Goal: Information Seeking & Learning: Learn about a topic

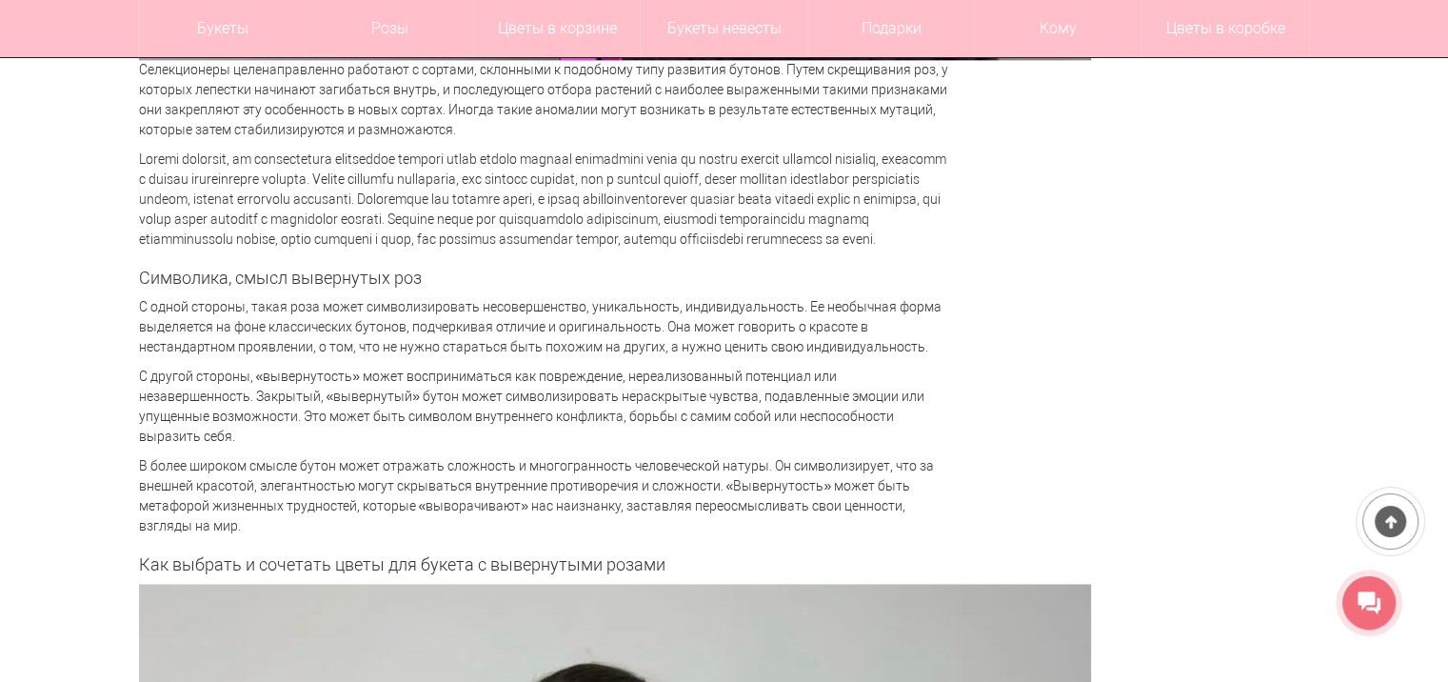
scroll to position [2630, 0]
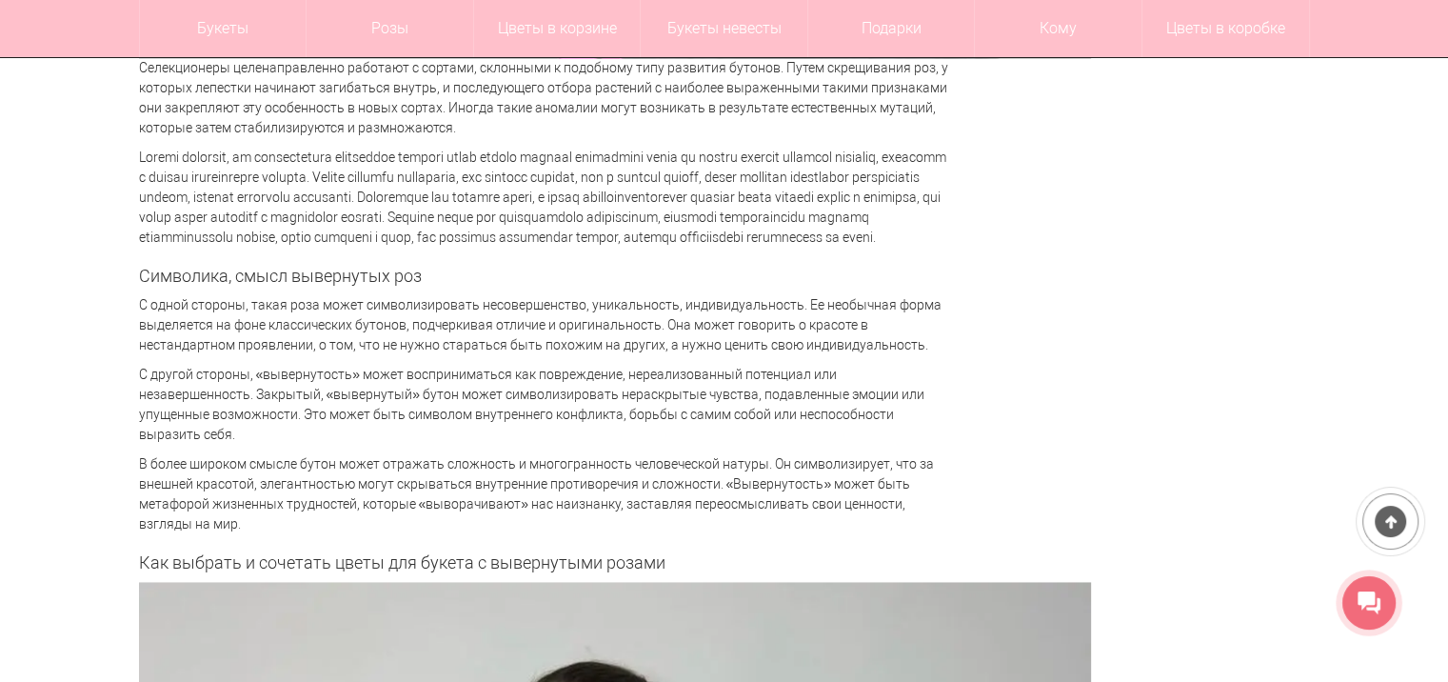
drag, startPoint x: 149, startPoint y: 318, endPoint x: 811, endPoint y: 529, distance: 695.6
click at [811, 529] on div "Вывернутые розы: модный тренд или символ ранимости Розы , символ любви и красот…" at bounding box center [543, 639] width 809 height 5871
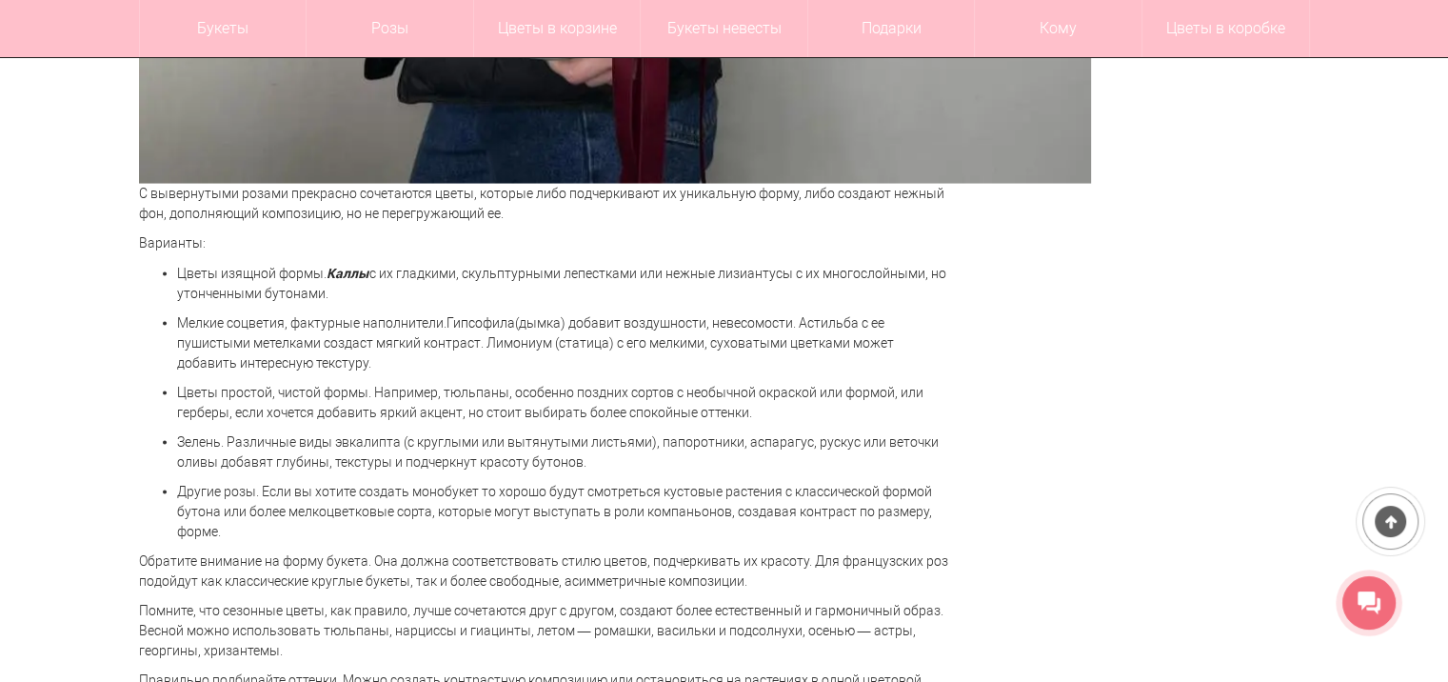
scroll to position [3983, 0]
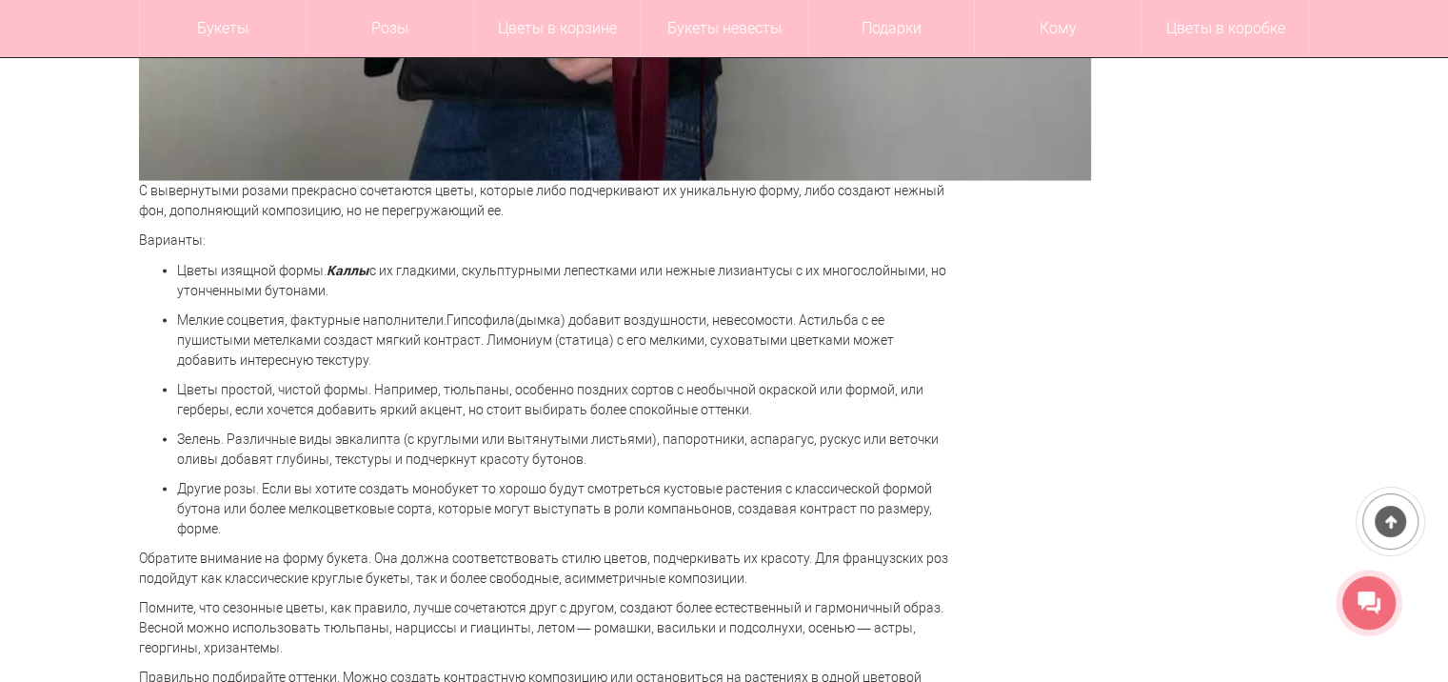
drag, startPoint x: 137, startPoint y: 190, endPoint x: 449, endPoint y: 525, distance: 457.4
copy div "L ipsumdolors ametco adipiscin elitseddoe tempo, incidid utla etdoloremagn al e…"
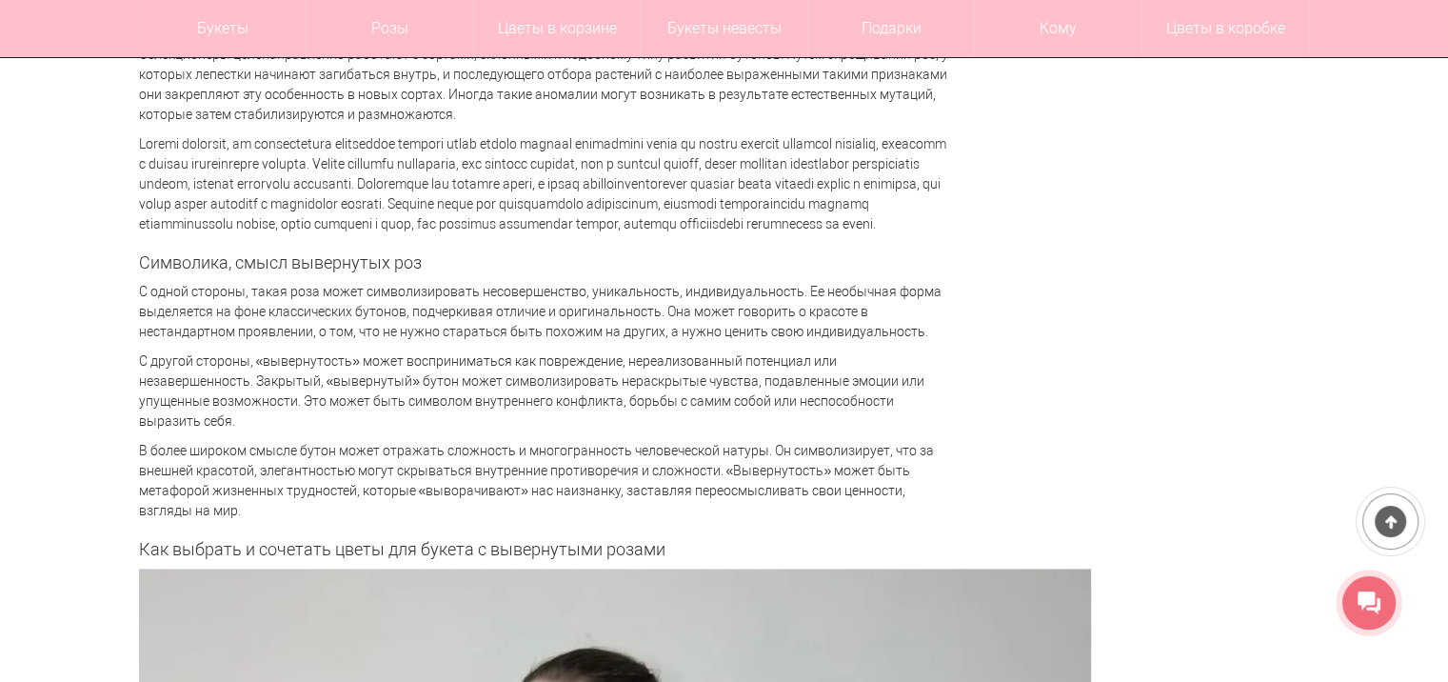
scroll to position [2639, 0]
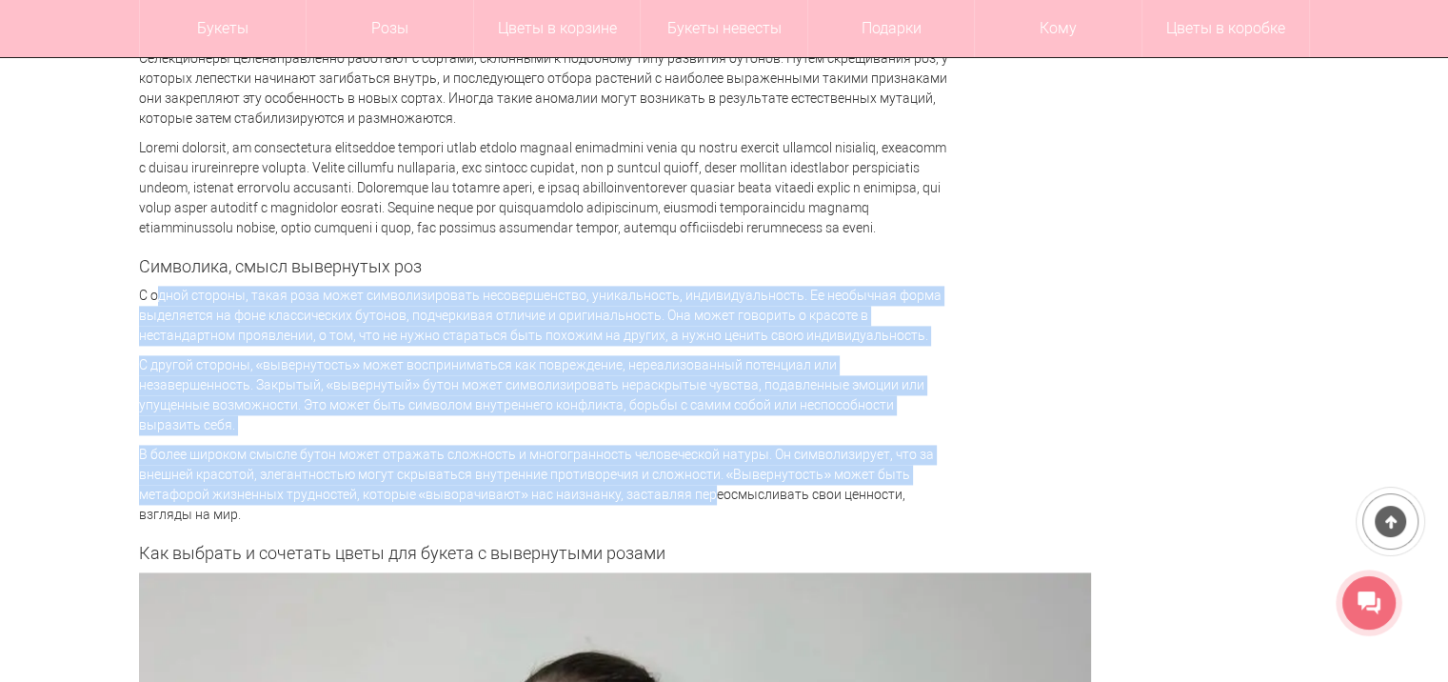
drag, startPoint x: 139, startPoint y: 310, endPoint x: 692, endPoint y: 507, distance: 587.2
click at [692, 507] on div "Вывернутые розы: модный тренд или символ ранимости Розы , символ любви и красот…" at bounding box center [543, 630] width 809 height 5871
click at [692, 507] on p "В более широком смысле бутон может отражать сложность и многогранность человече…" at bounding box center [543, 485] width 809 height 80
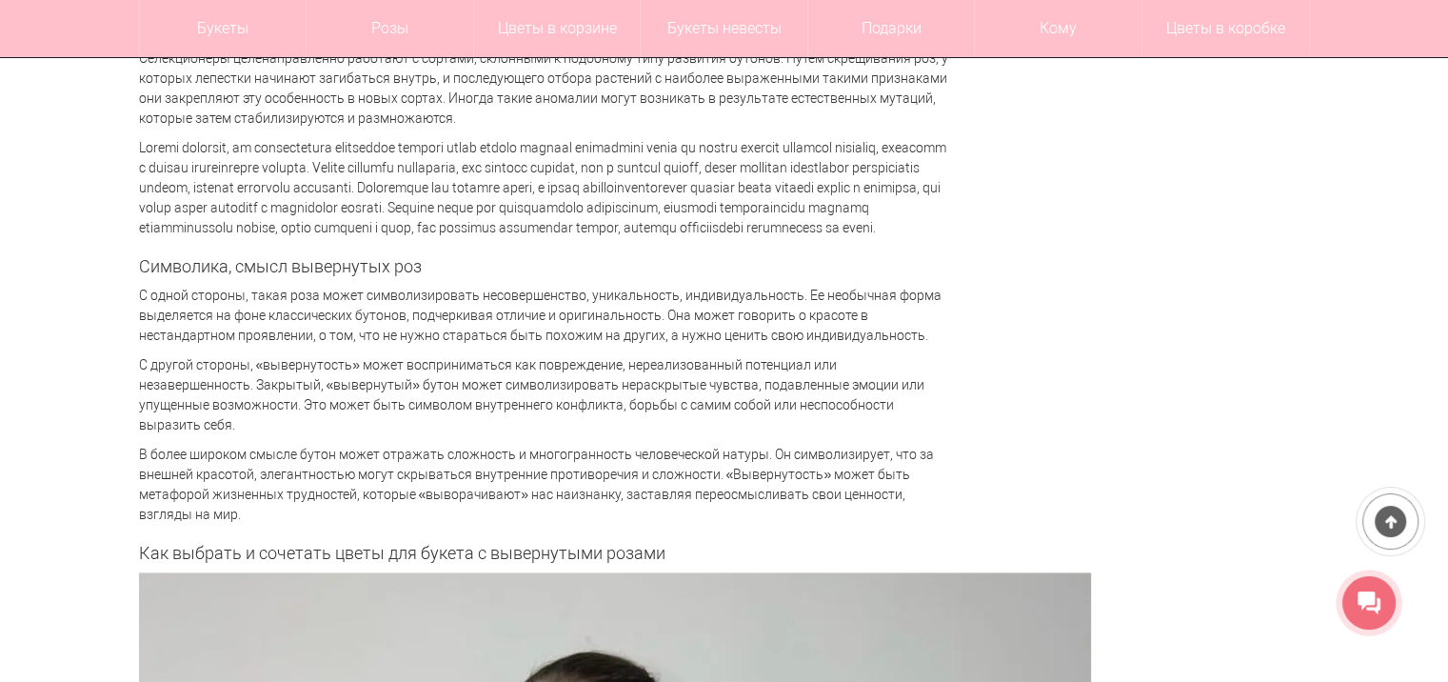
drag, startPoint x: 239, startPoint y: 522, endPoint x: 122, endPoint y: 311, distance: 240.8
copy div "L ipsum dolorsi, ametc adip elits doeiusmodtempor incididuntutla, etdoloremagn,…"
